Goal: Task Accomplishment & Management: Use online tool/utility

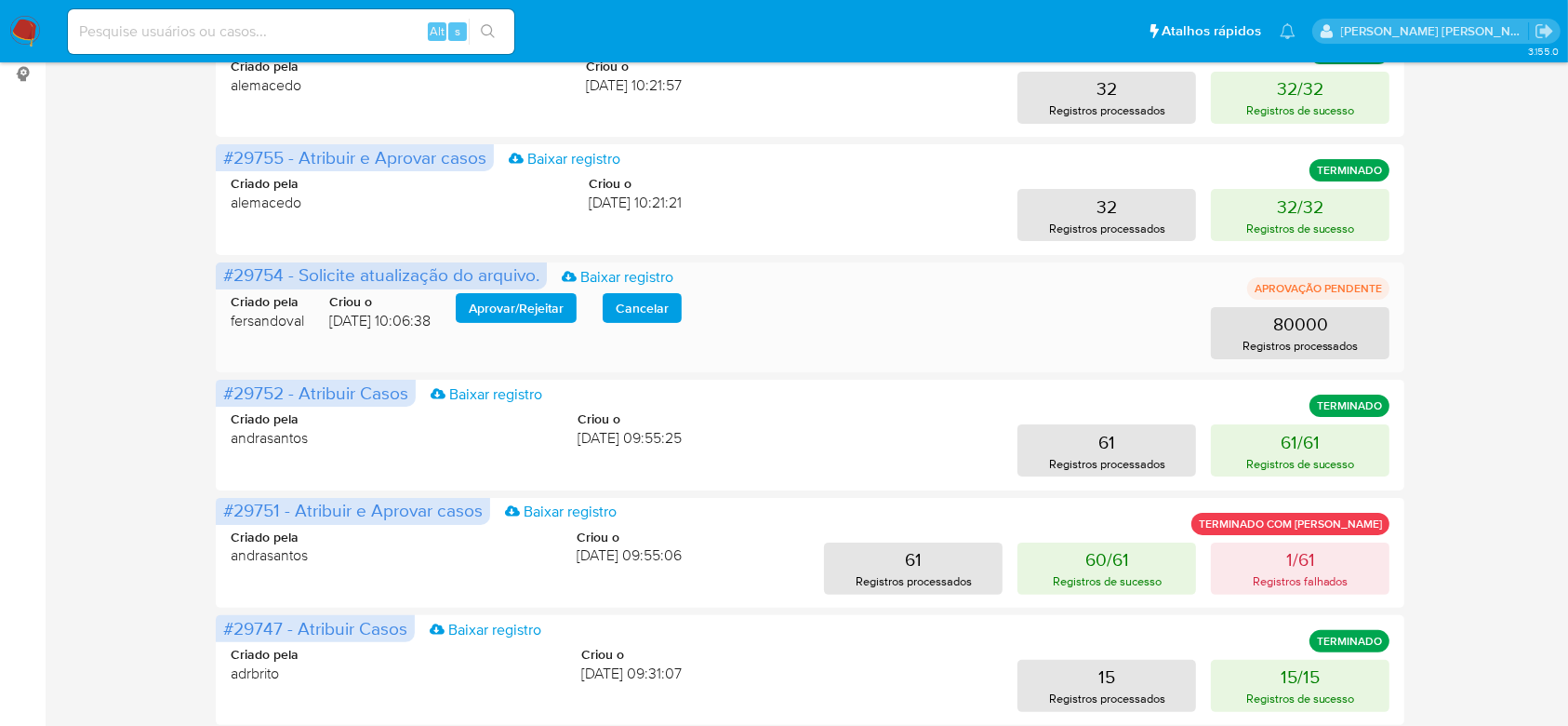
scroll to position [372, 0]
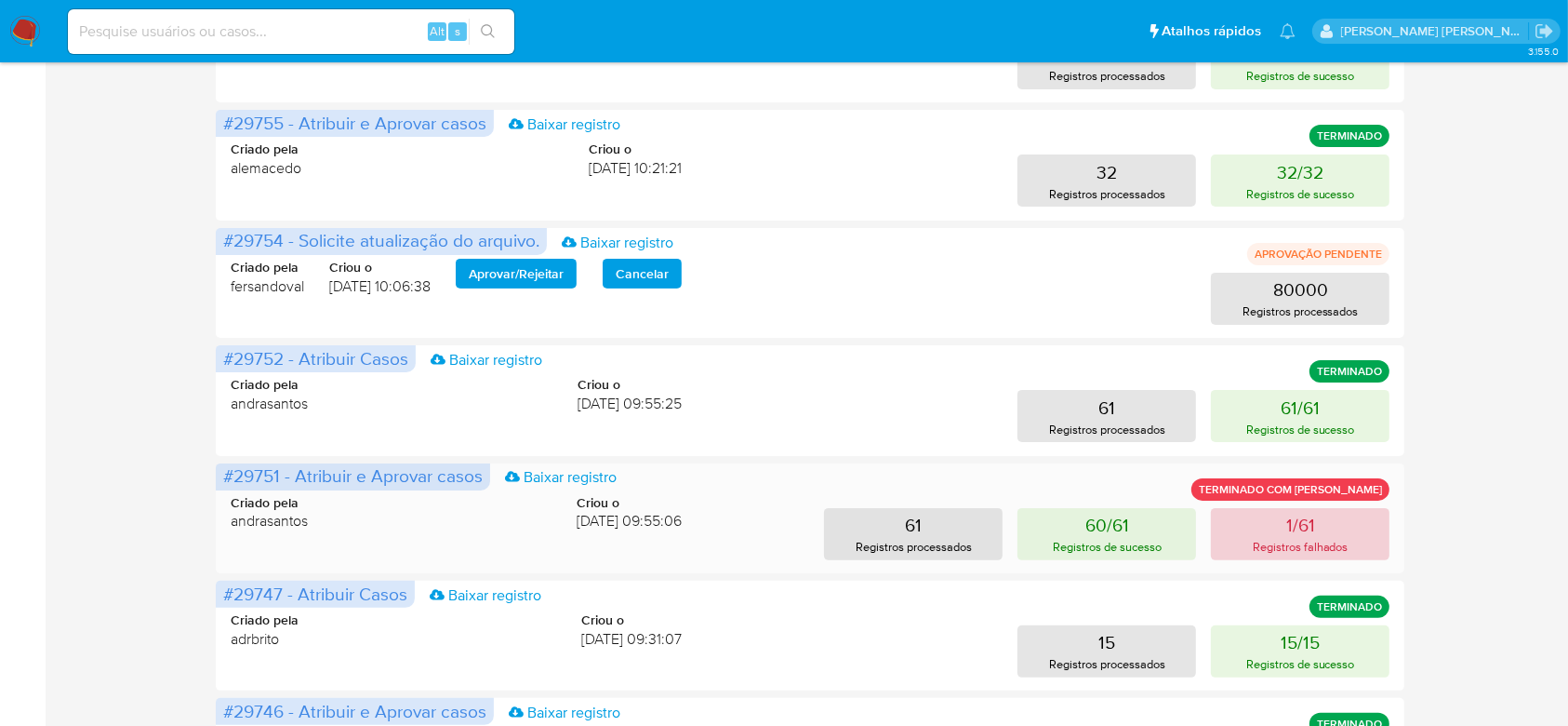
click at [1347, 533] on button "1/61 Registros falhados" at bounding box center [1300, 534] width 179 height 52
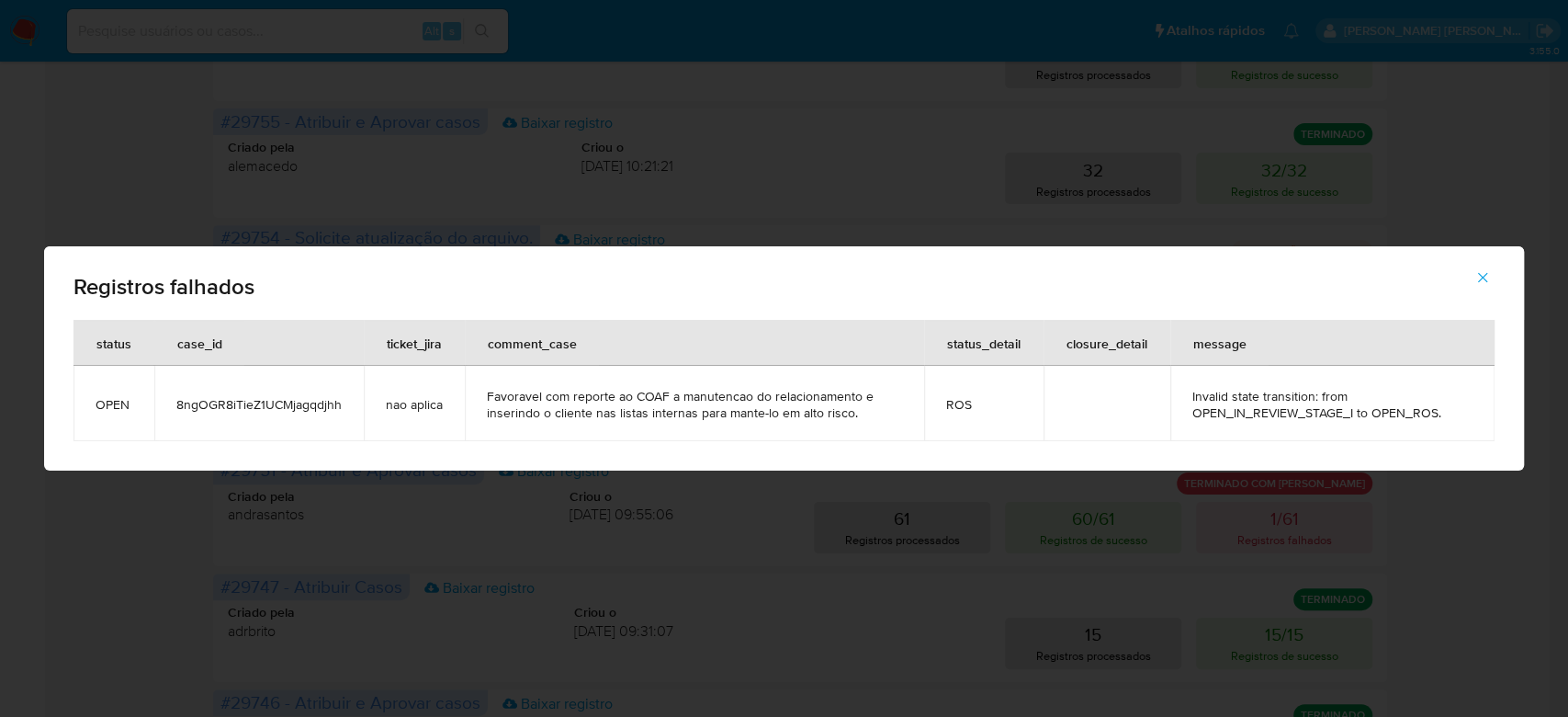
click at [329, 411] on span "8ngOGR8iTieZ1UCMjagqdjhh" at bounding box center [259, 404] width 166 height 16
click at [1490, 284] on icon "button" at bounding box center [1482, 277] width 16 height 16
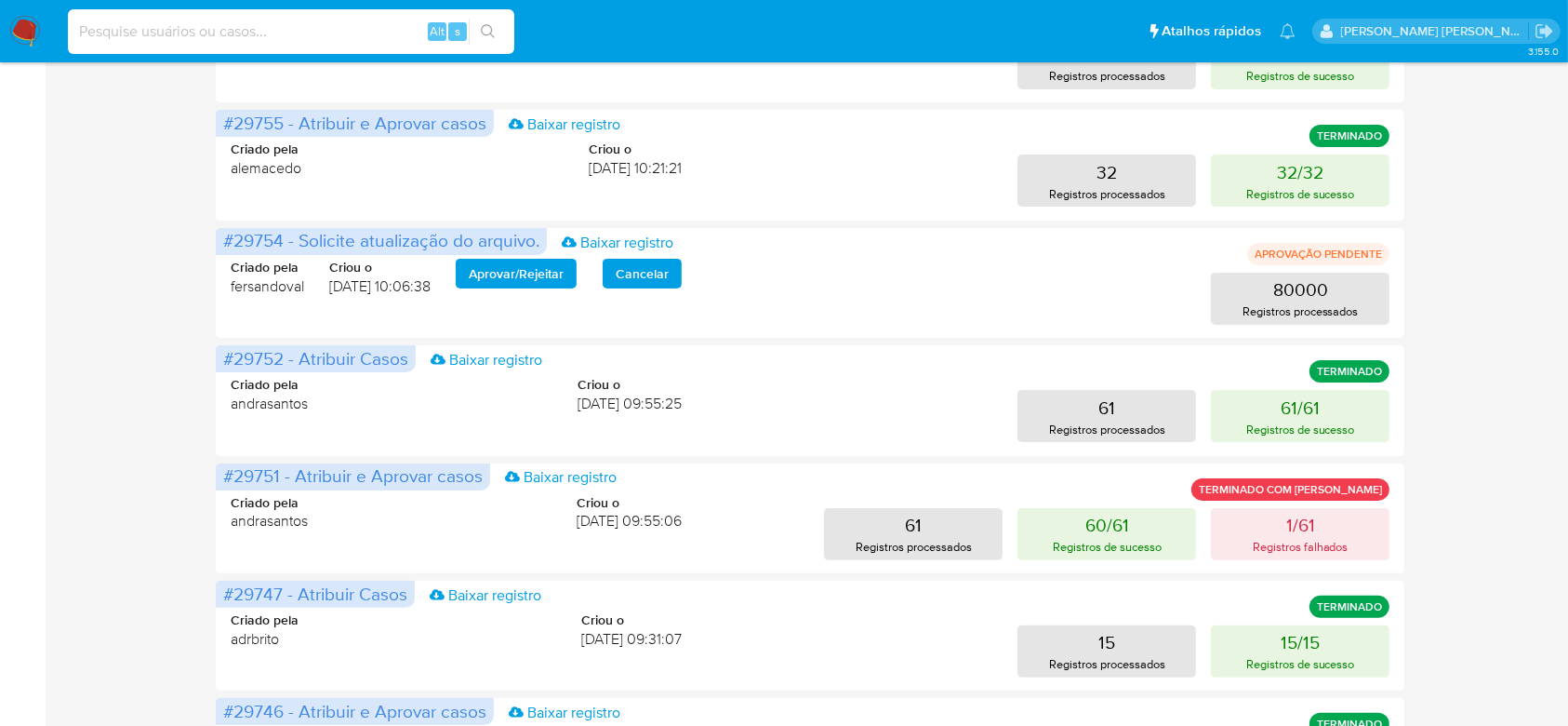
click at [259, 25] on input at bounding box center [292, 31] width 447 height 24
paste input "8ngOGR8iTieZ1UCMjagqdjhh"
type input "8ngOGR8iTieZ1UCMjagqdjhh"
click at [487, 27] on icon "search-icon" at bounding box center [488, 31] width 15 height 15
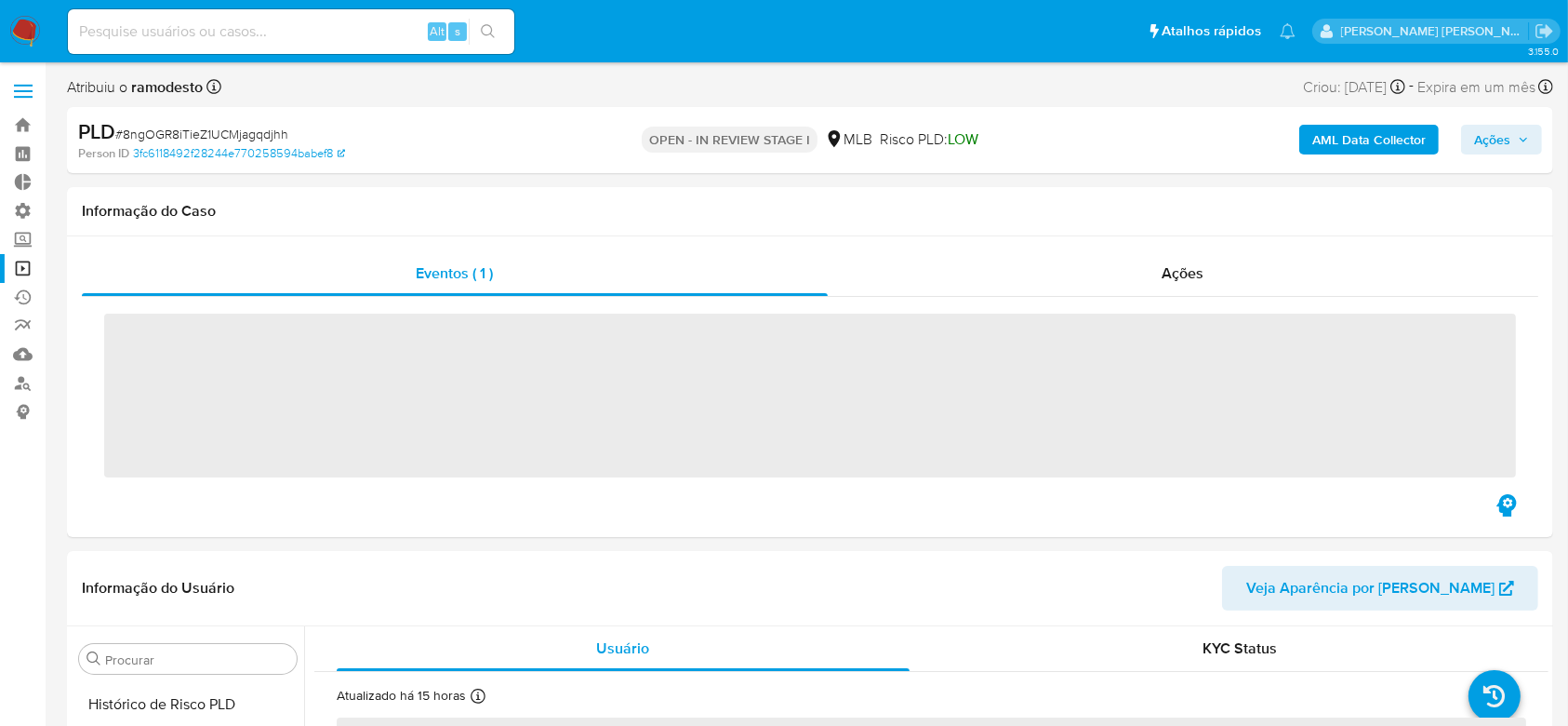
scroll to position [830, 0]
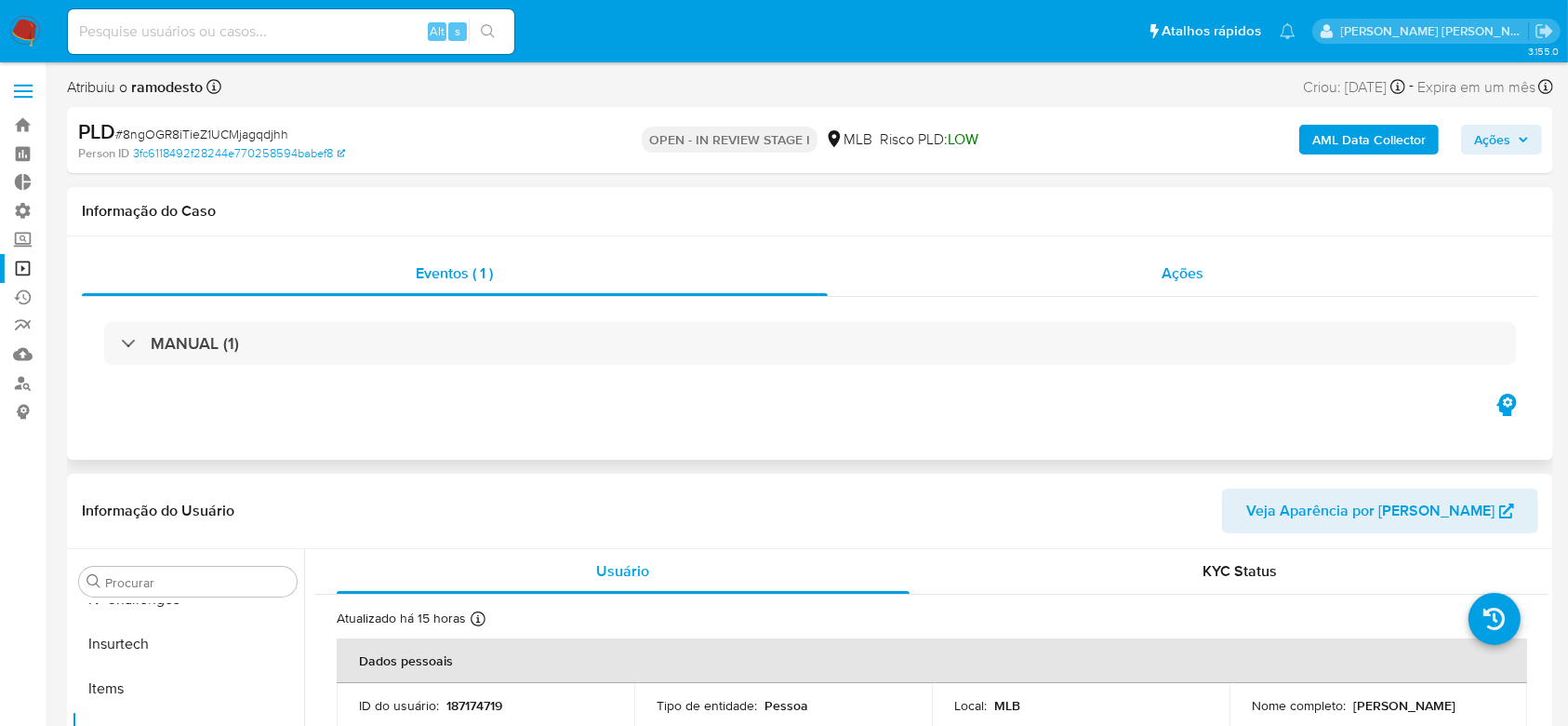
select select "10"
click at [1174, 270] on span "Ações" at bounding box center [1184, 273] width 42 height 21
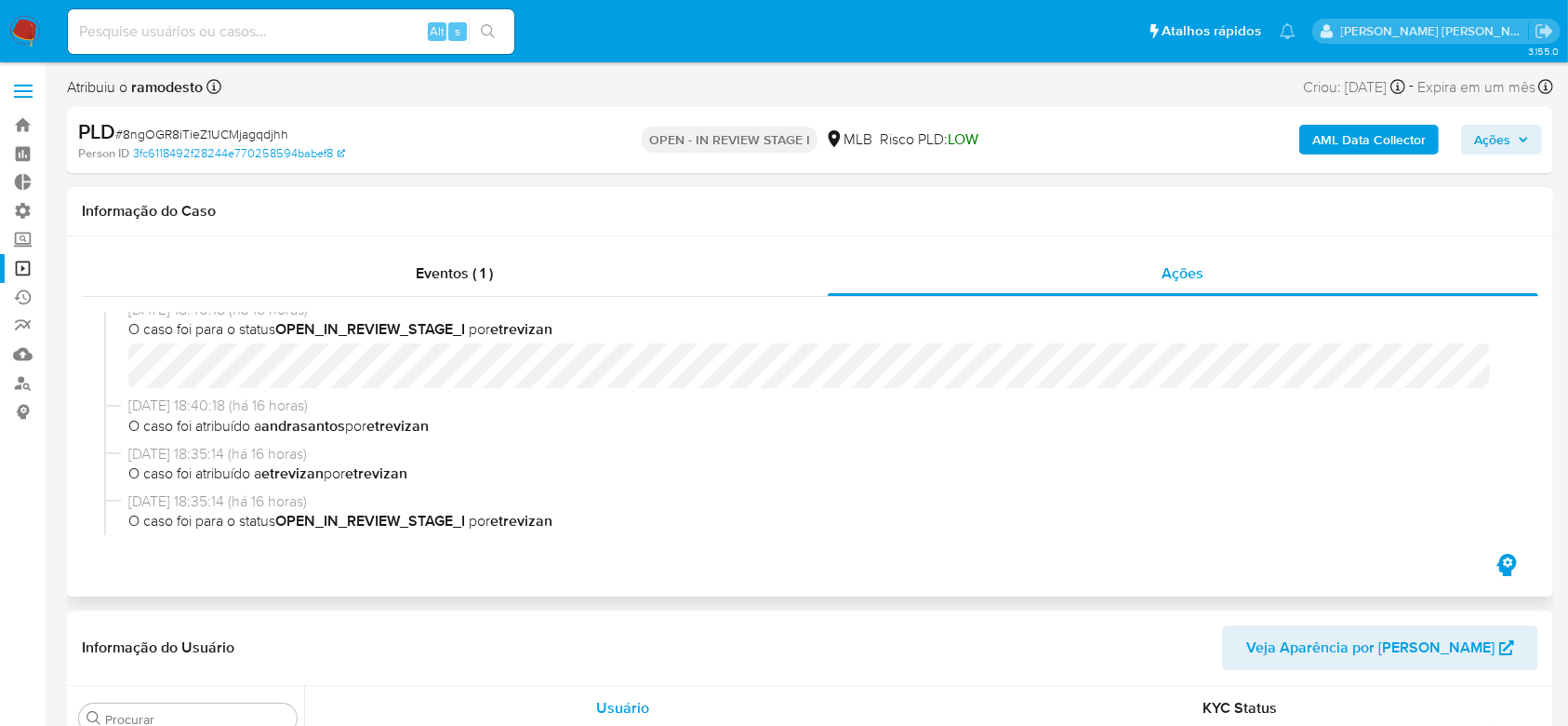
scroll to position [0, 0]
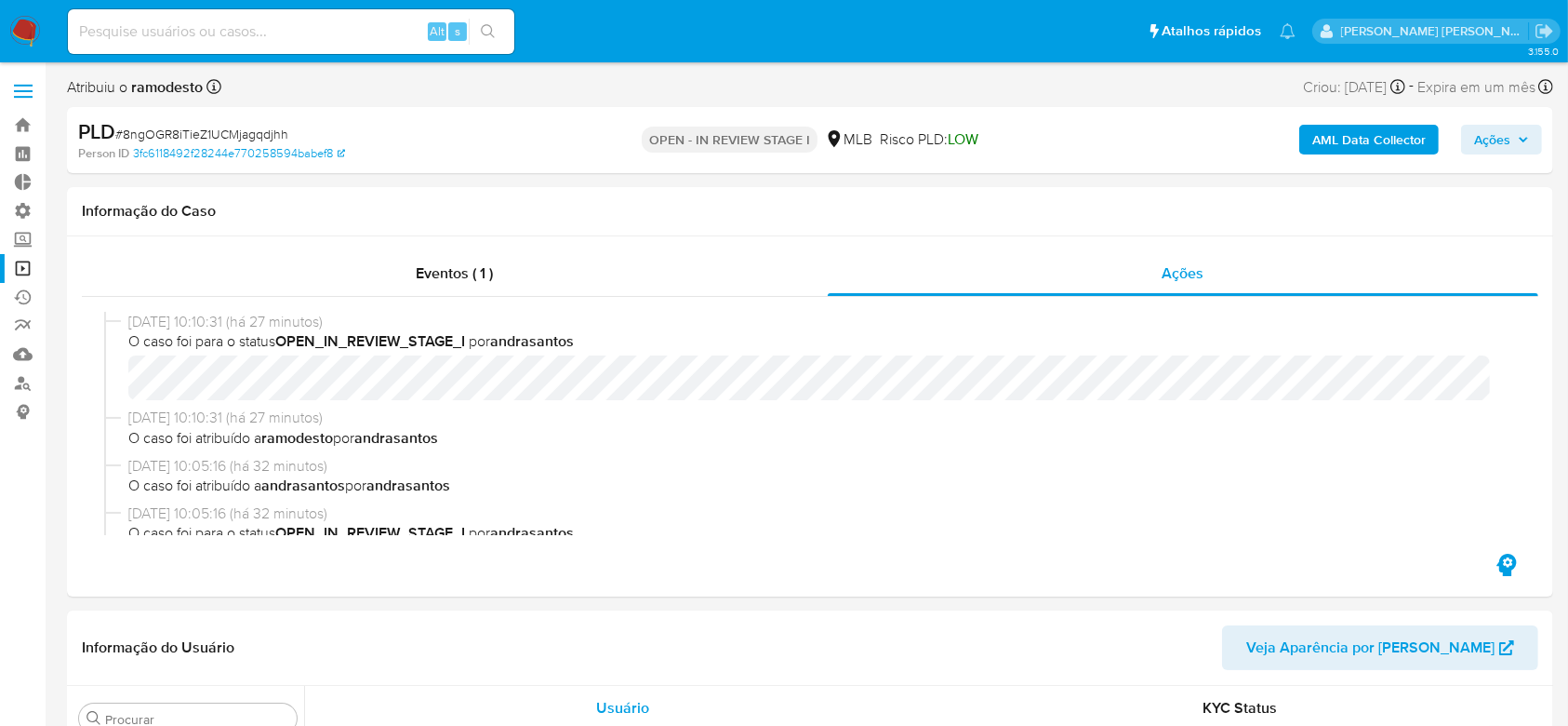
click at [30, 261] on link "Operações em massa" at bounding box center [110, 268] width 221 height 29
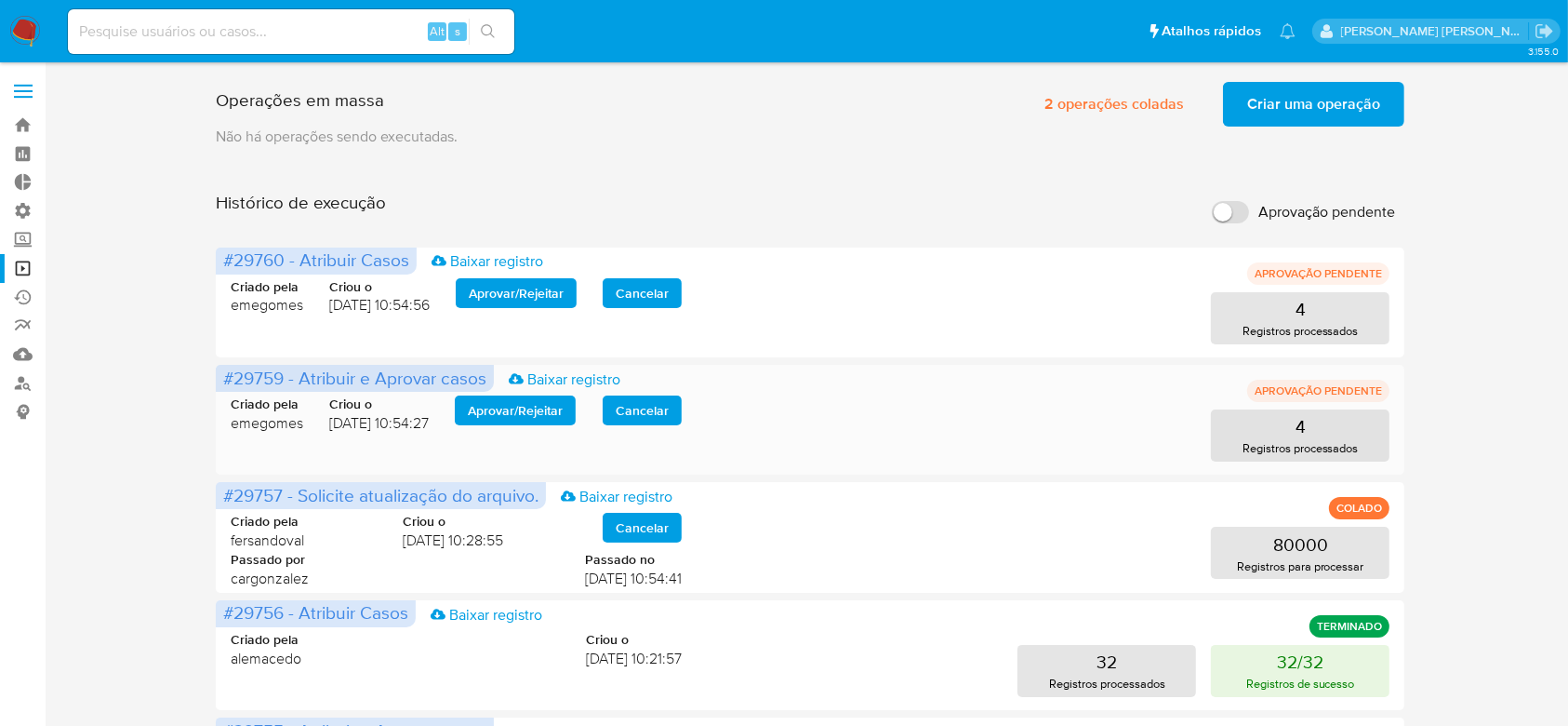
click at [509, 418] on span "Aprovar / Rejeitar" at bounding box center [515, 410] width 95 height 26
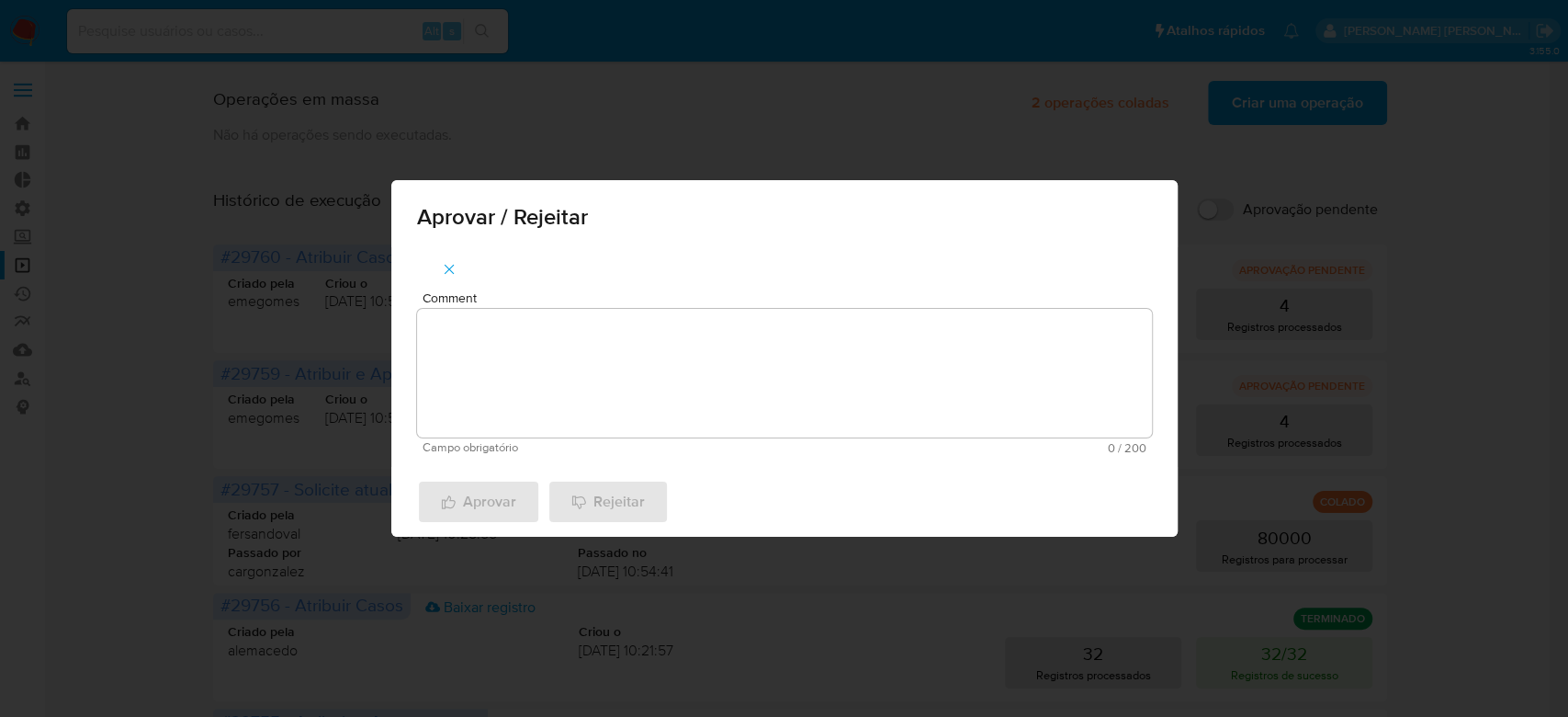
click at [575, 340] on textarea "Comment" at bounding box center [784, 372] width 735 height 128
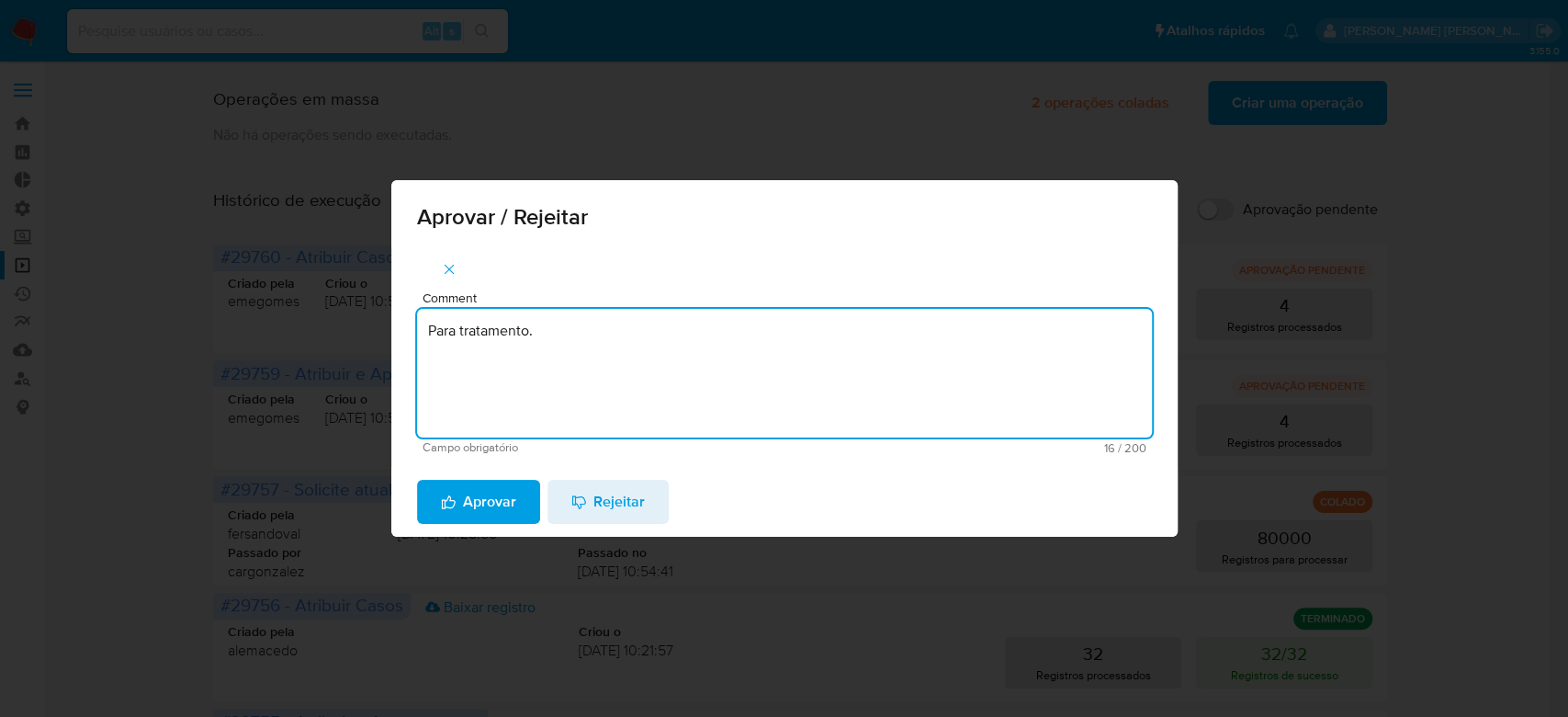
drag, startPoint x: 575, startPoint y: 340, endPoint x: 249, endPoint y: 320, distance: 326.6
click at [249, 320] on div "Aprovar / Rejeitar Comment Para tratamento. Campo obrigatório 16 / 200 184 cara…" at bounding box center [784, 358] width 1568 height 717
click at [431, 393] on textarea "Para tratamento." at bounding box center [784, 372] width 735 height 128
type textarea "Para tratamento."
click at [483, 505] on span "Aprovar" at bounding box center [479, 502] width 75 height 40
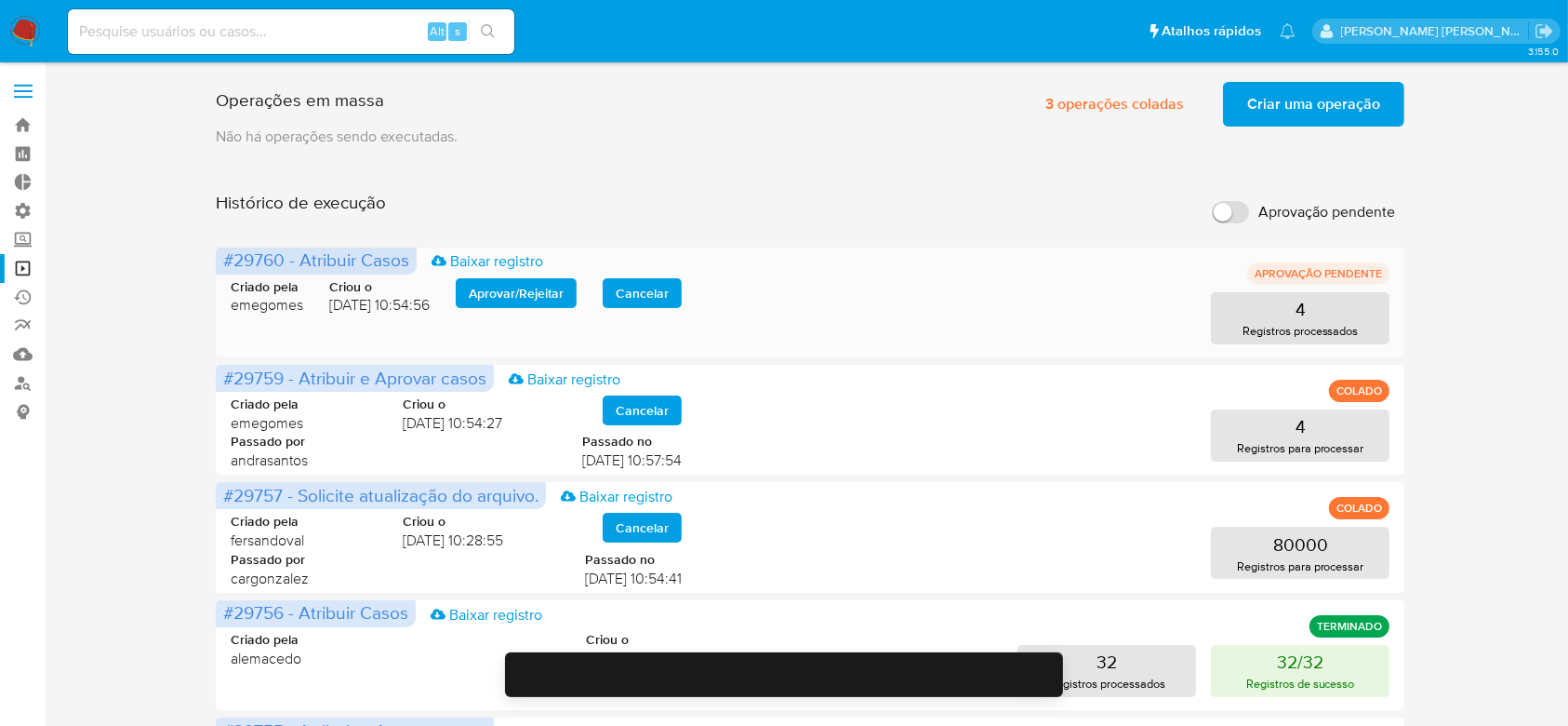
click at [553, 300] on span "Aprovar / Rejeitar" at bounding box center [515, 293] width 95 height 26
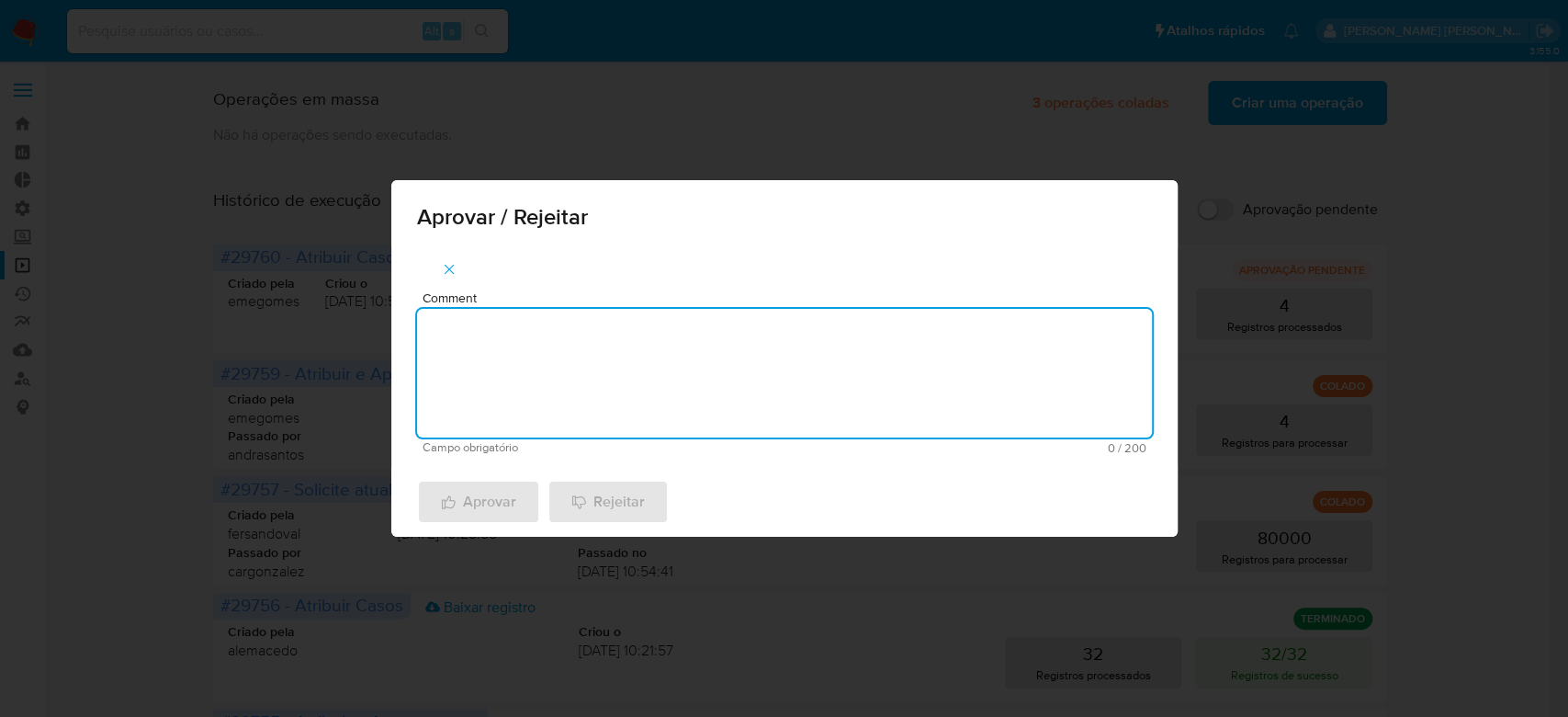
click at [537, 318] on textarea "Comment" at bounding box center [784, 372] width 735 height 128
paste textarea "Para tratamento."
type textarea "Para tratamento."
click at [495, 495] on span "Aprovar" at bounding box center [479, 502] width 75 height 40
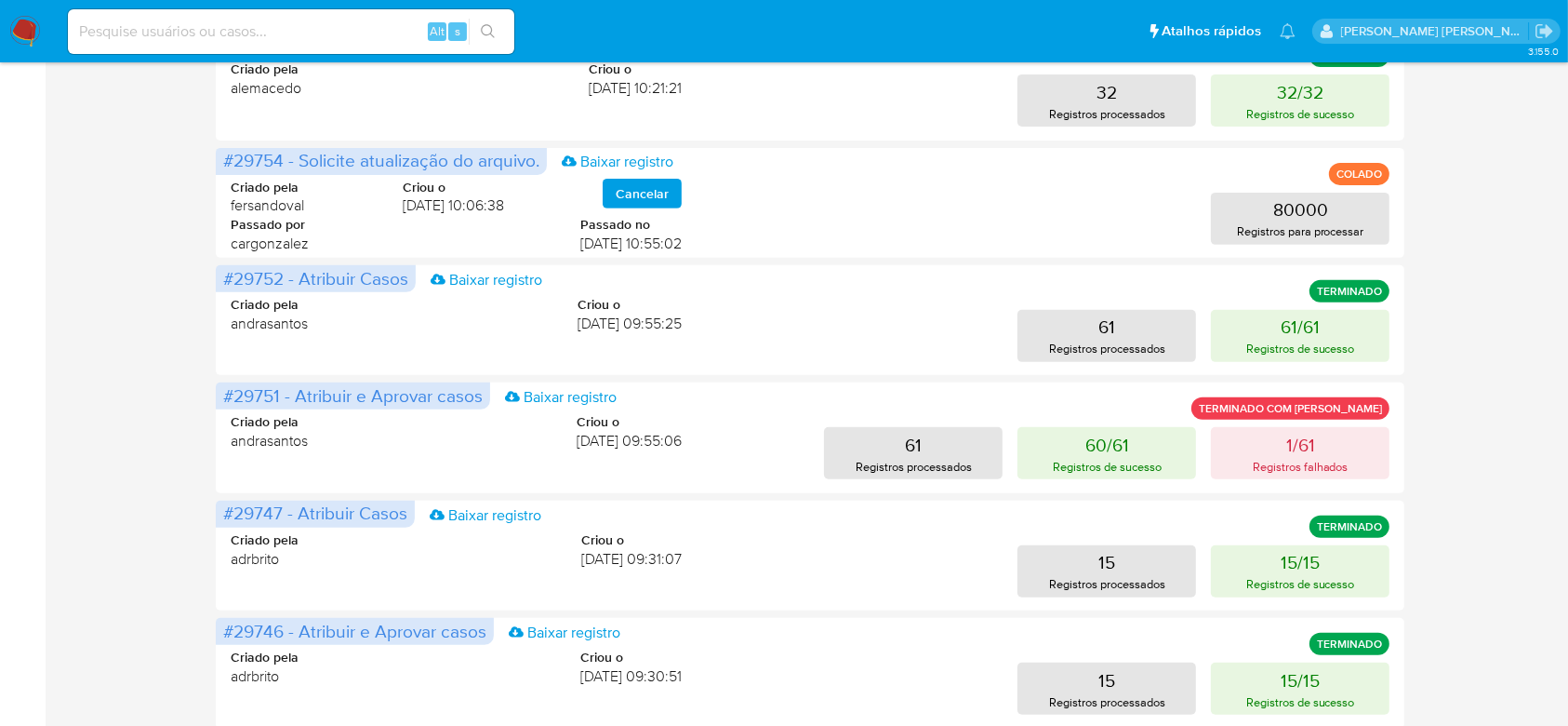
scroll to position [760, 0]
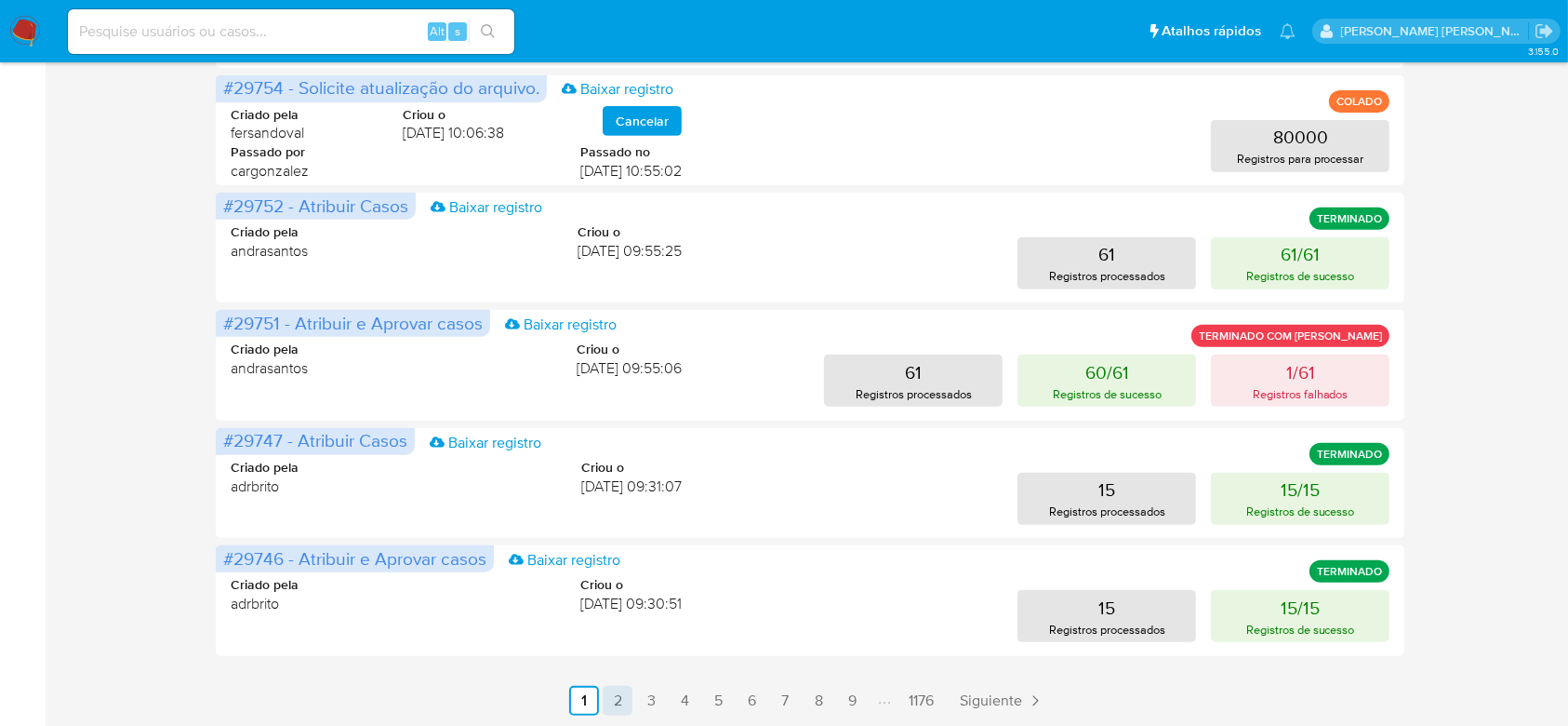
click at [613, 699] on link "2" at bounding box center [618, 701] width 30 height 30
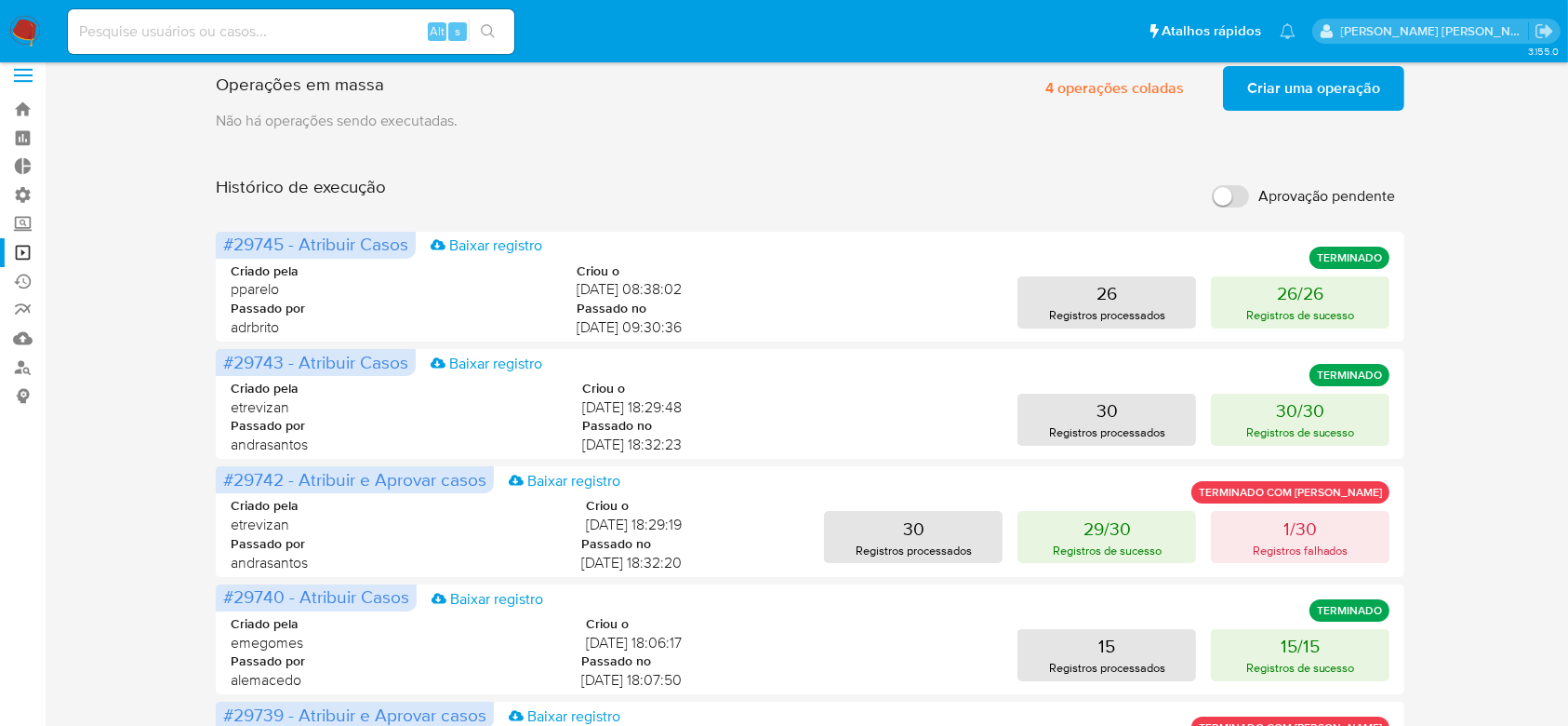
scroll to position [0, 0]
